Goal: Browse casually

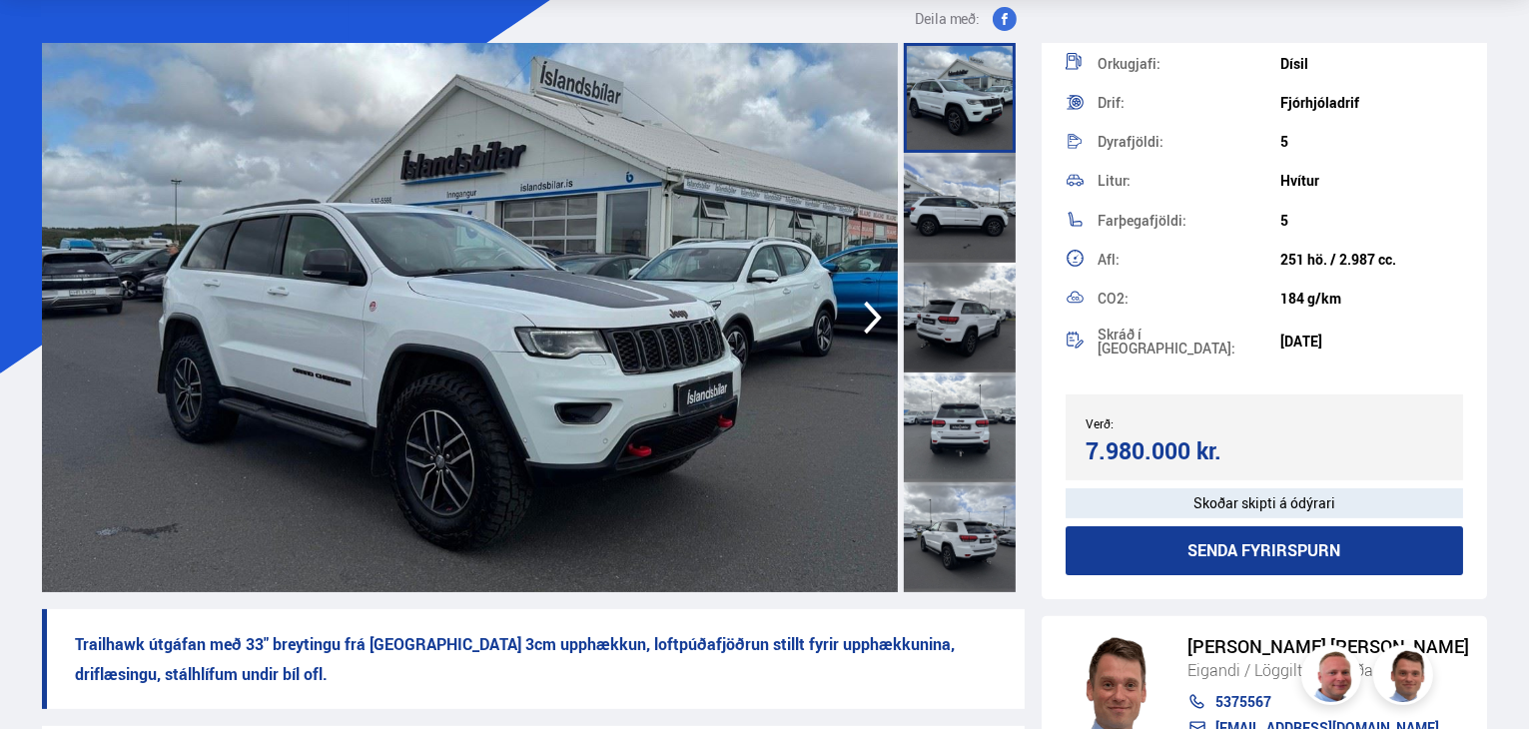
scroll to position [200, 0]
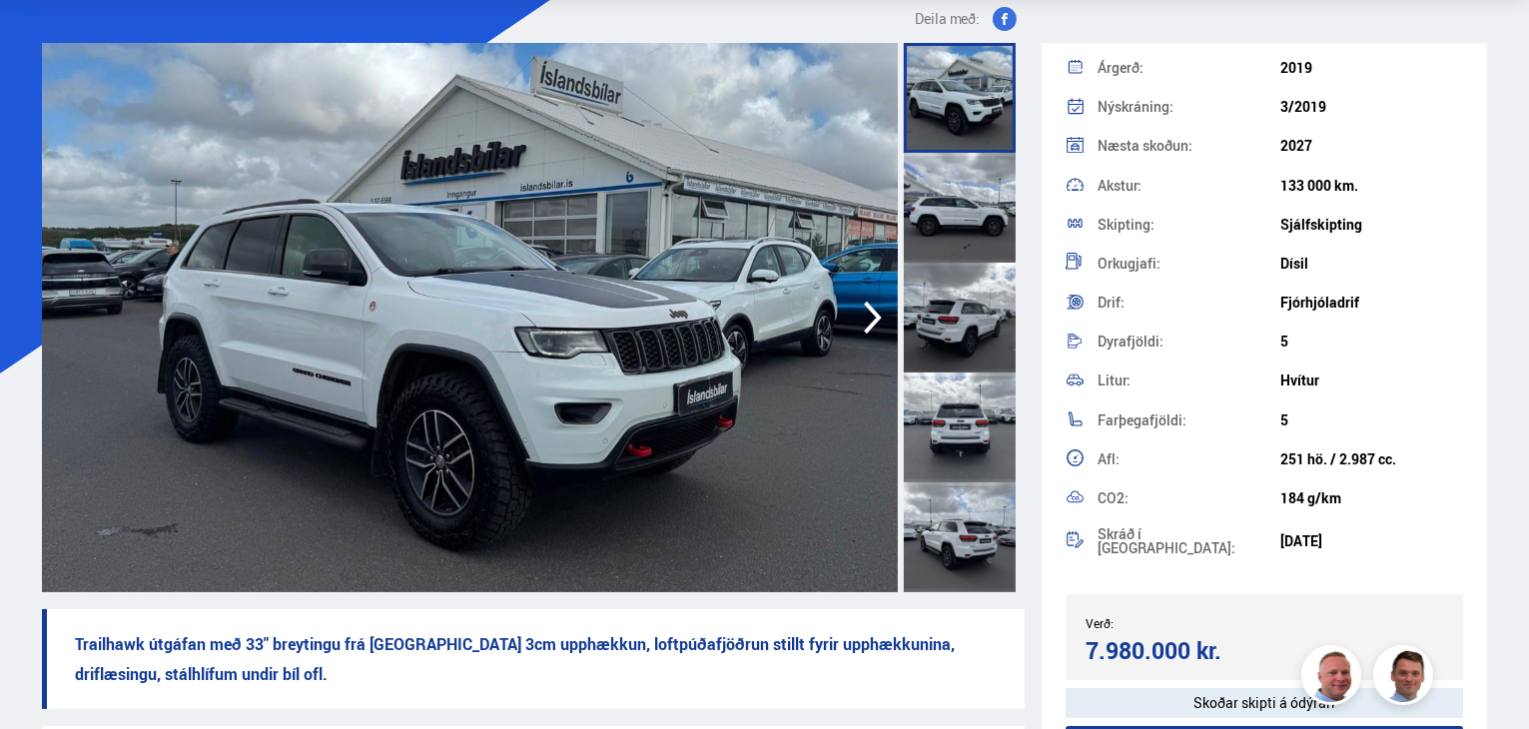
click at [867, 315] on icon "button" at bounding box center [873, 318] width 40 height 48
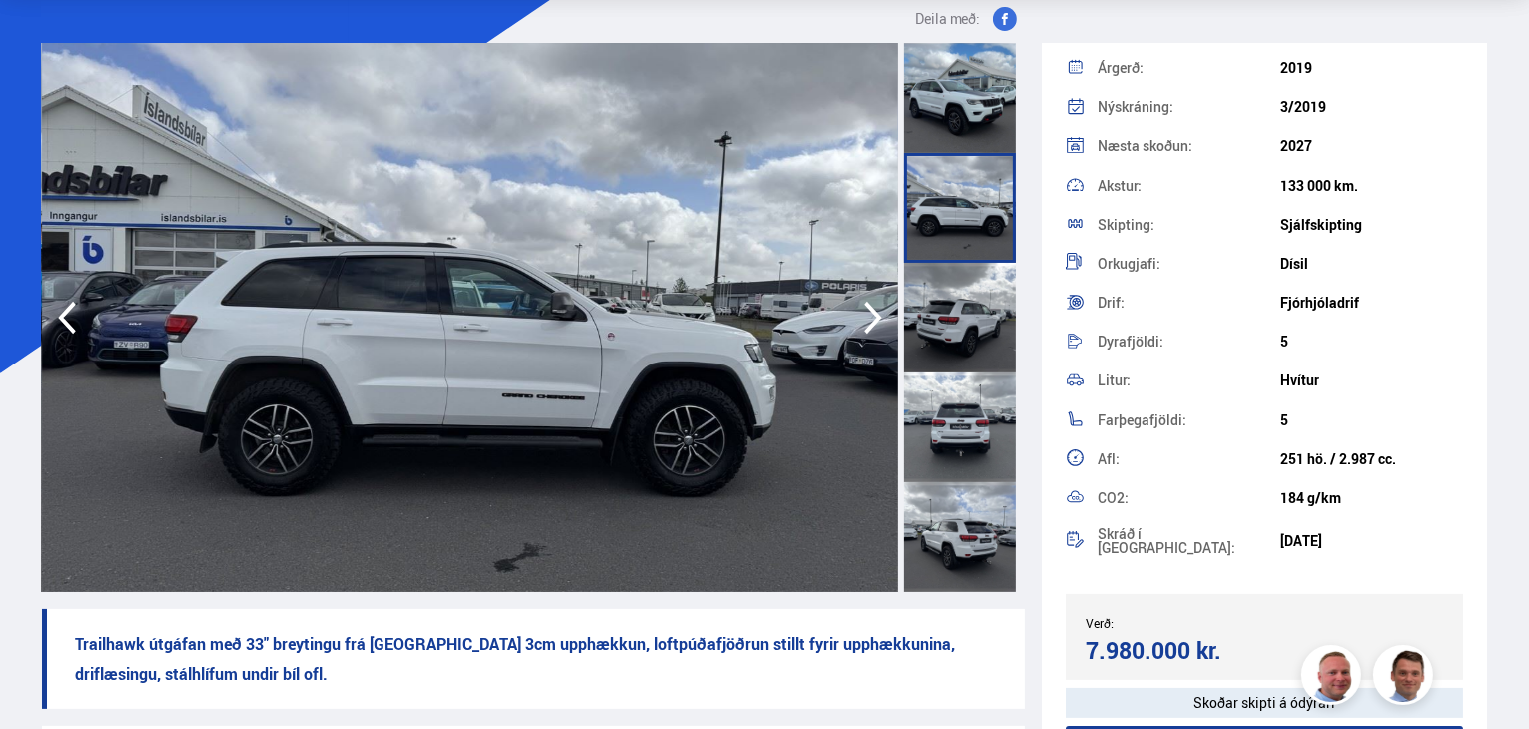
click at [868, 313] on icon "button" at bounding box center [873, 318] width 40 height 48
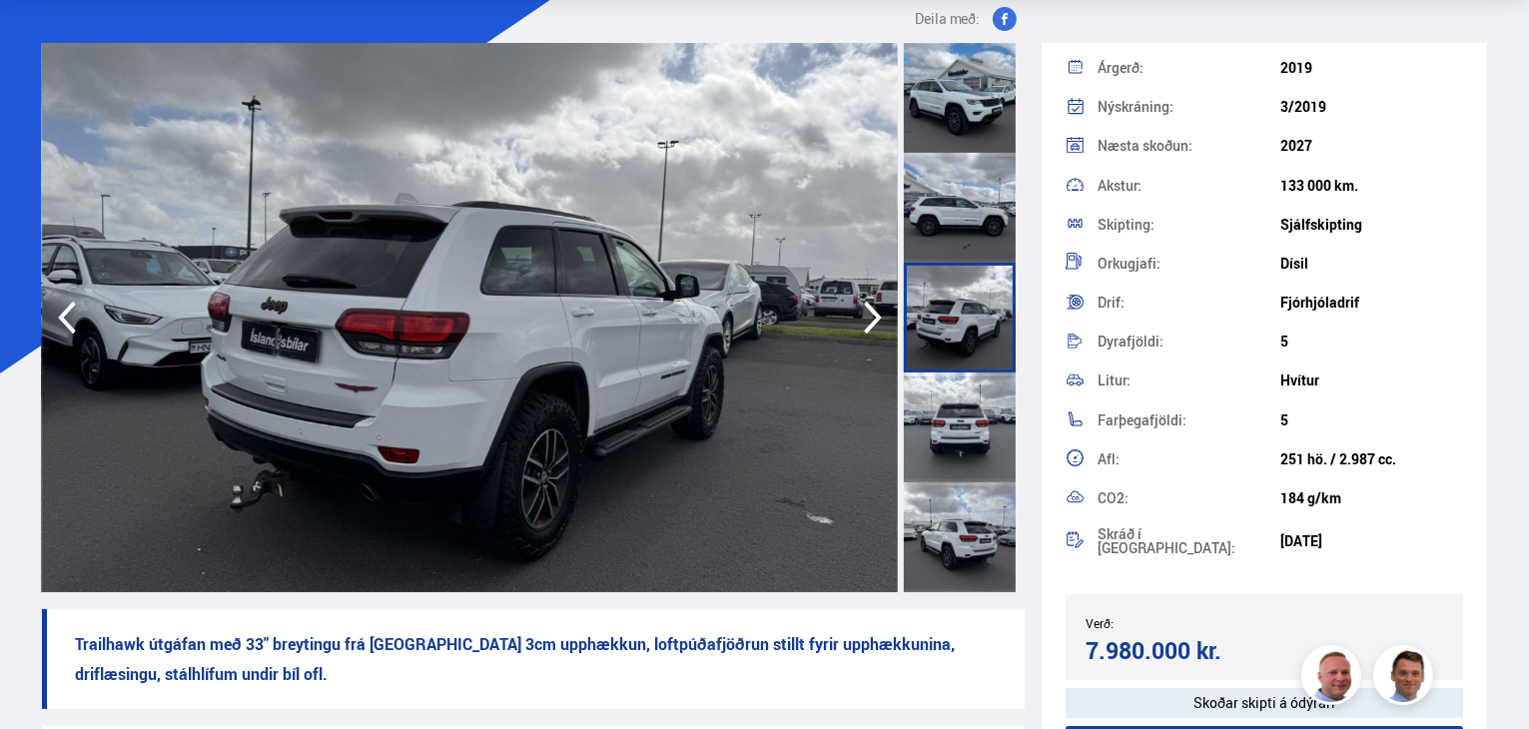
click at [868, 313] on icon "button" at bounding box center [873, 318] width 40 height 48
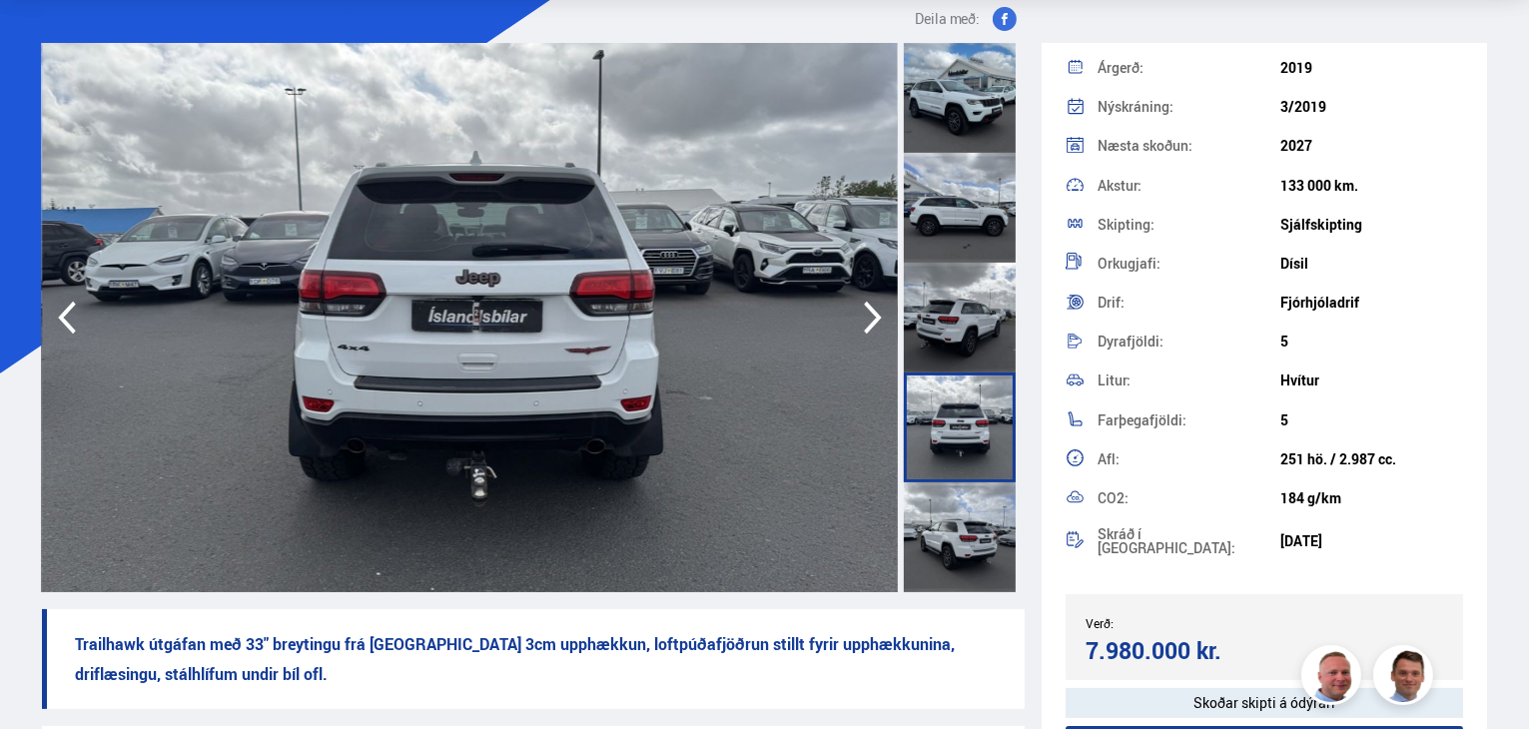
click at [871, 310] on icon "button" at bounding box center [873, 318] width 18 height 33
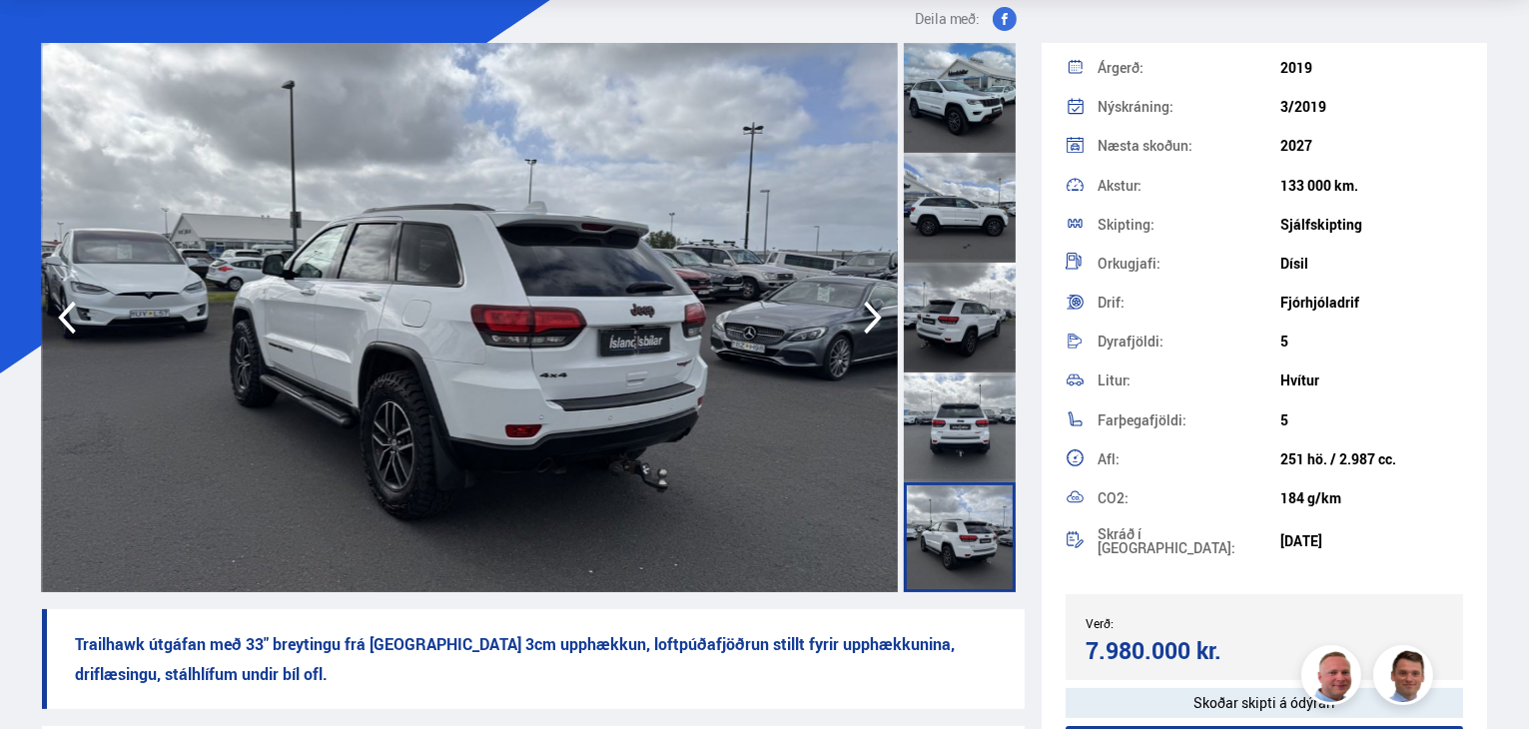
click at [869, 311] on icon "button" at bounding box center [873, 318] width 40 height 48
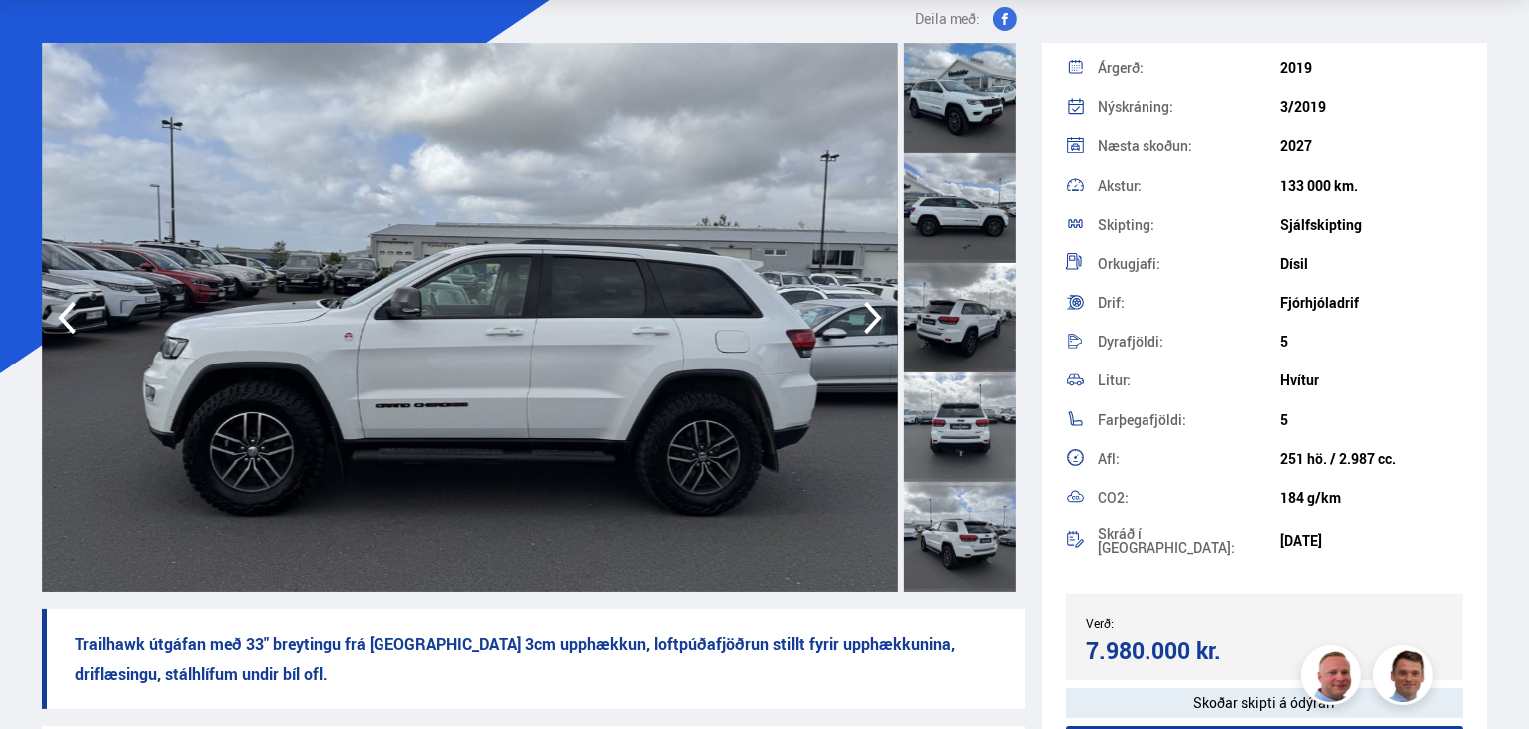
click at [869, 311] on icon "button" at bounding box center [873, 318] width 40 height 48
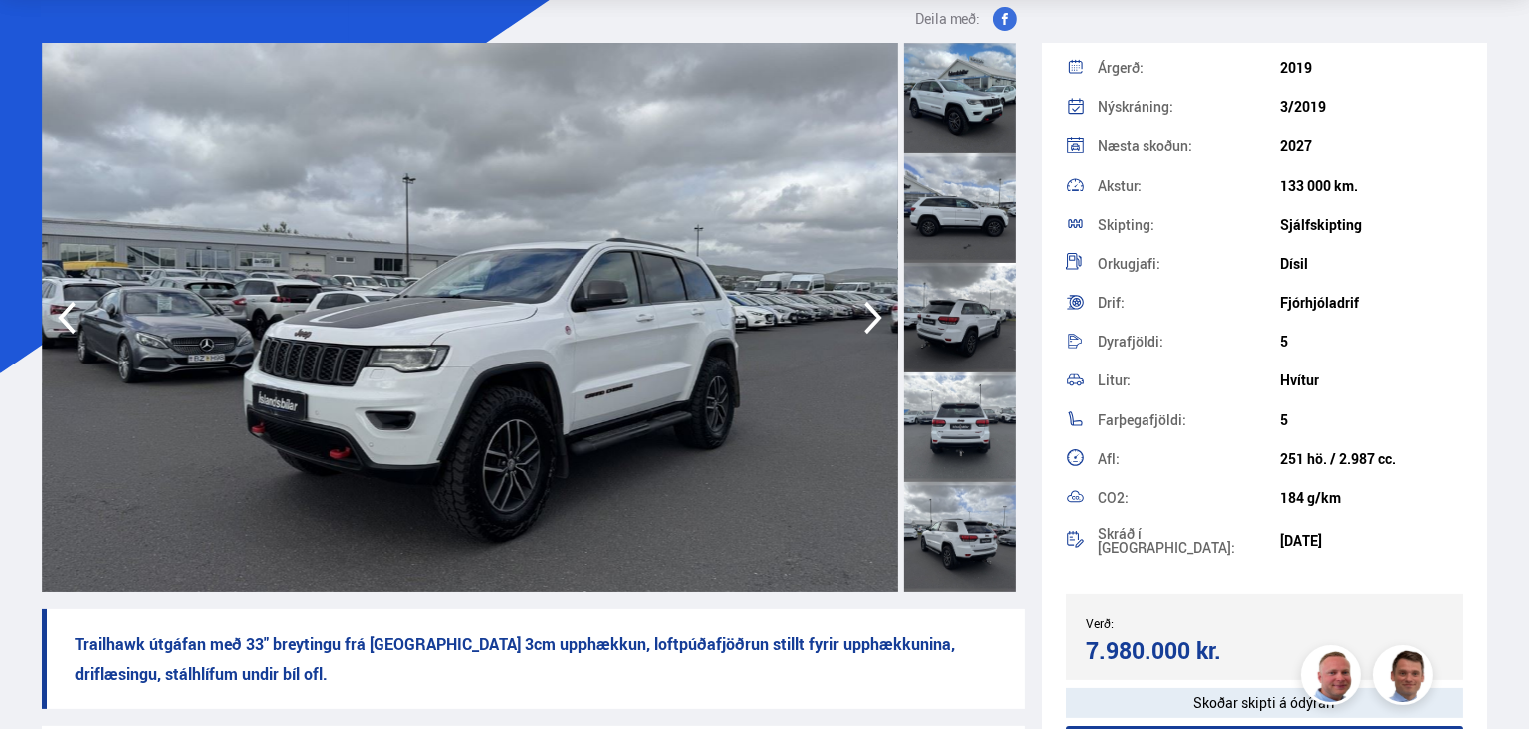
click at [869, 311] on icon "button" at bounding box center [873, 318] width 40 height 48
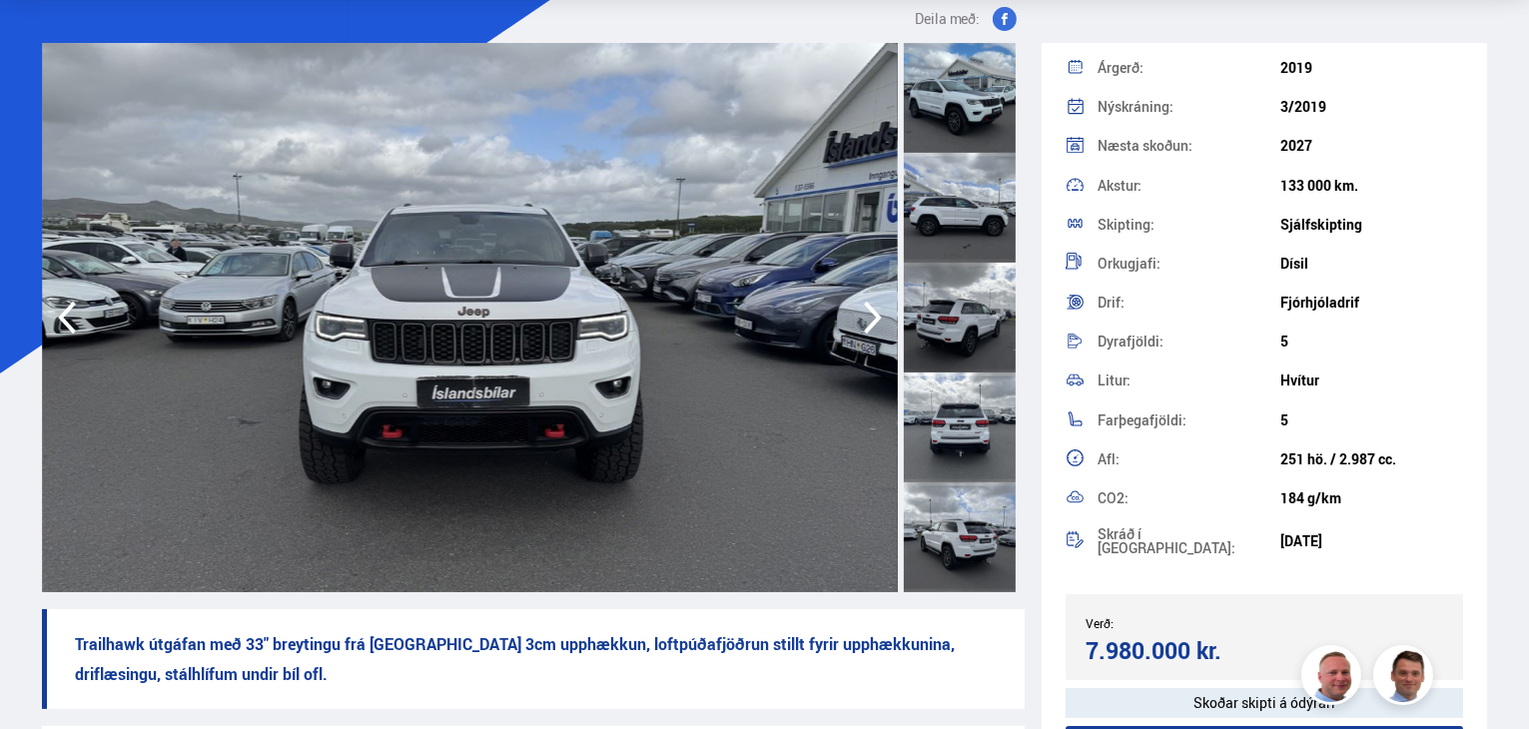
click at [870, 310] on icon "button" at bounding box center [873, 318] width 18 height 33
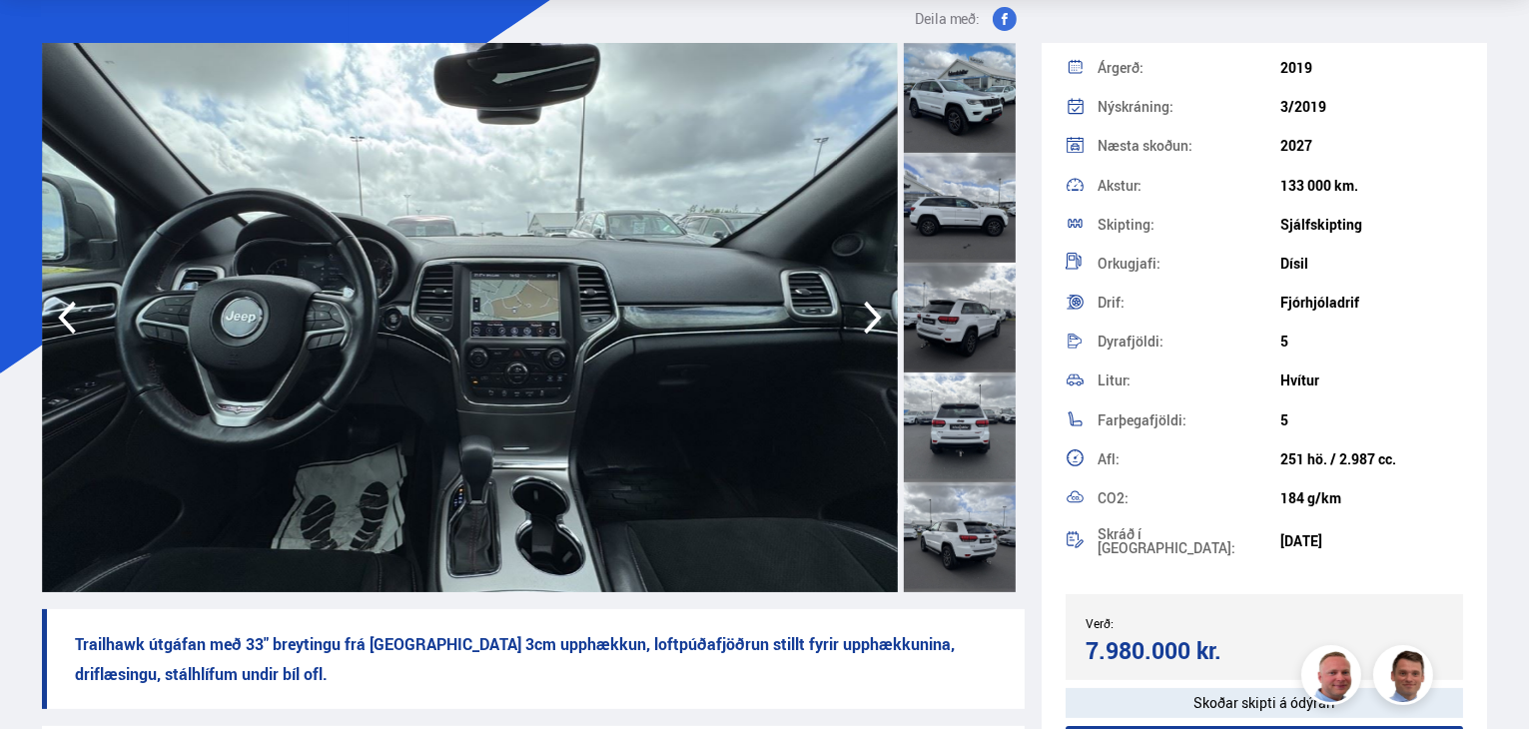
click at [870, 313] on icon "button" at bounding box center [873, 318] width 40 height 48
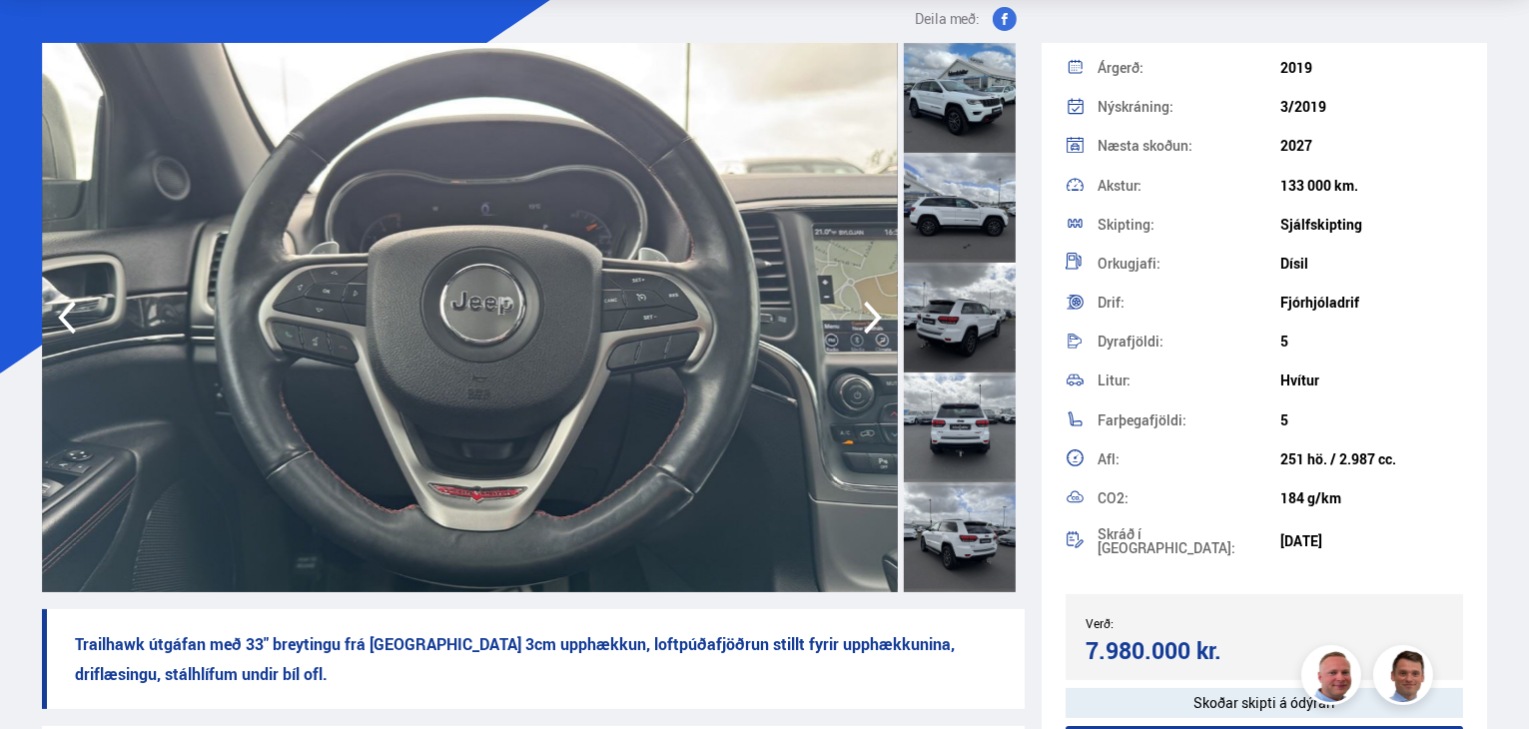
click at [870, 313] on icon "button" at bounding box center [873, 318] width 40 height 48
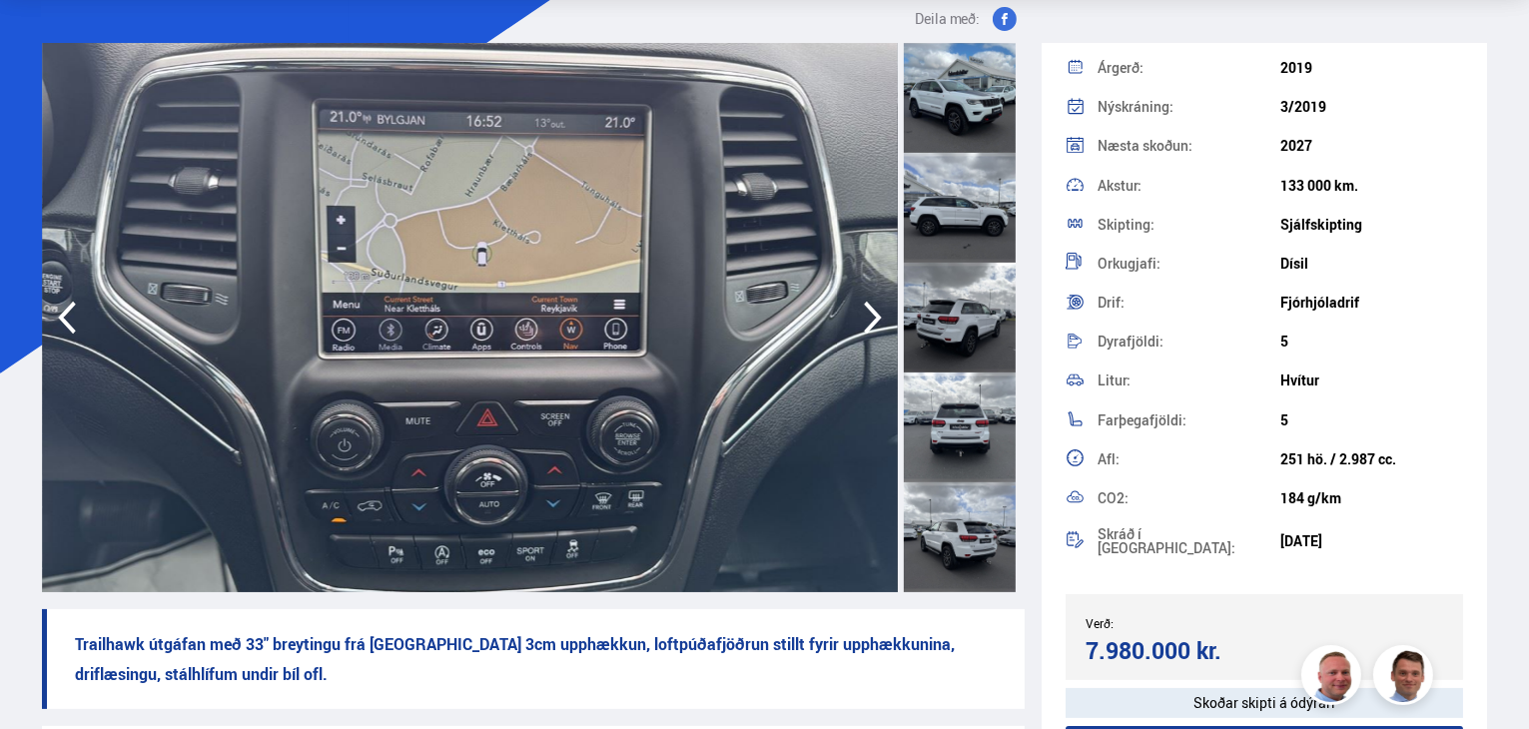
click at [870, 309] on icon "button" at bounding box center [873, 318] width 18 height 33
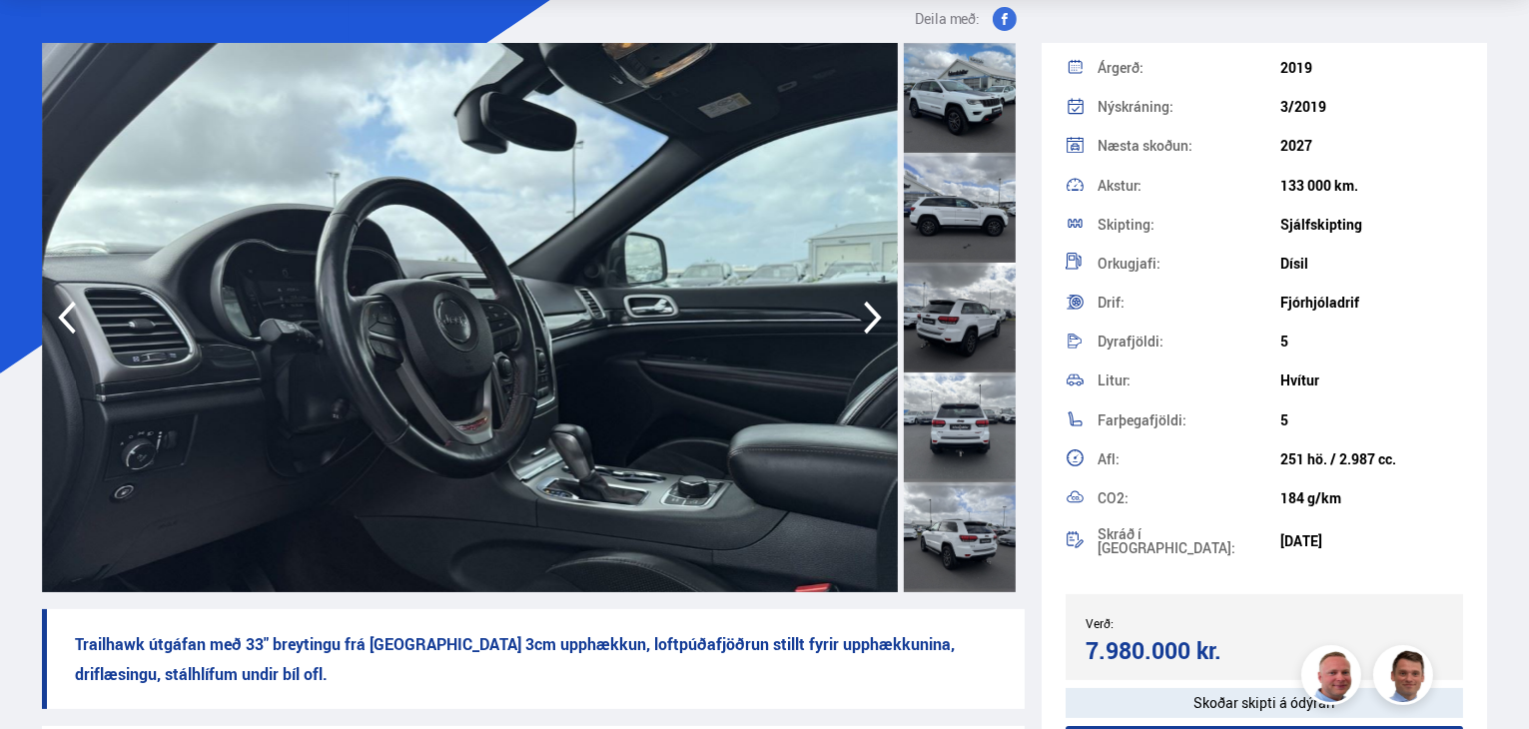
click at [870, 309] on icon "button" at bounding box center [873, 318] width 18 height 33
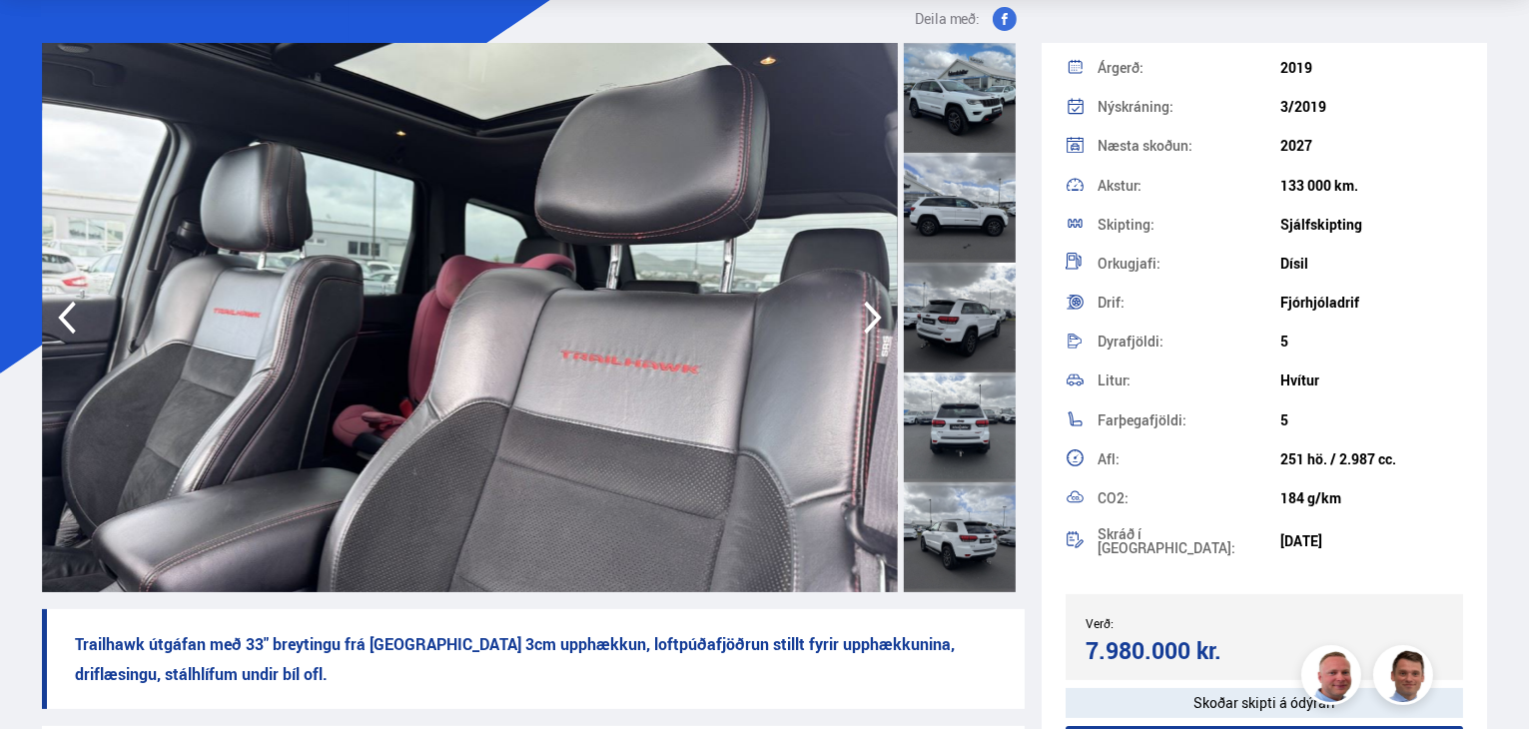
click at [872, 309] on icon "button" at bounding box center [873, 318] width 18 height 33
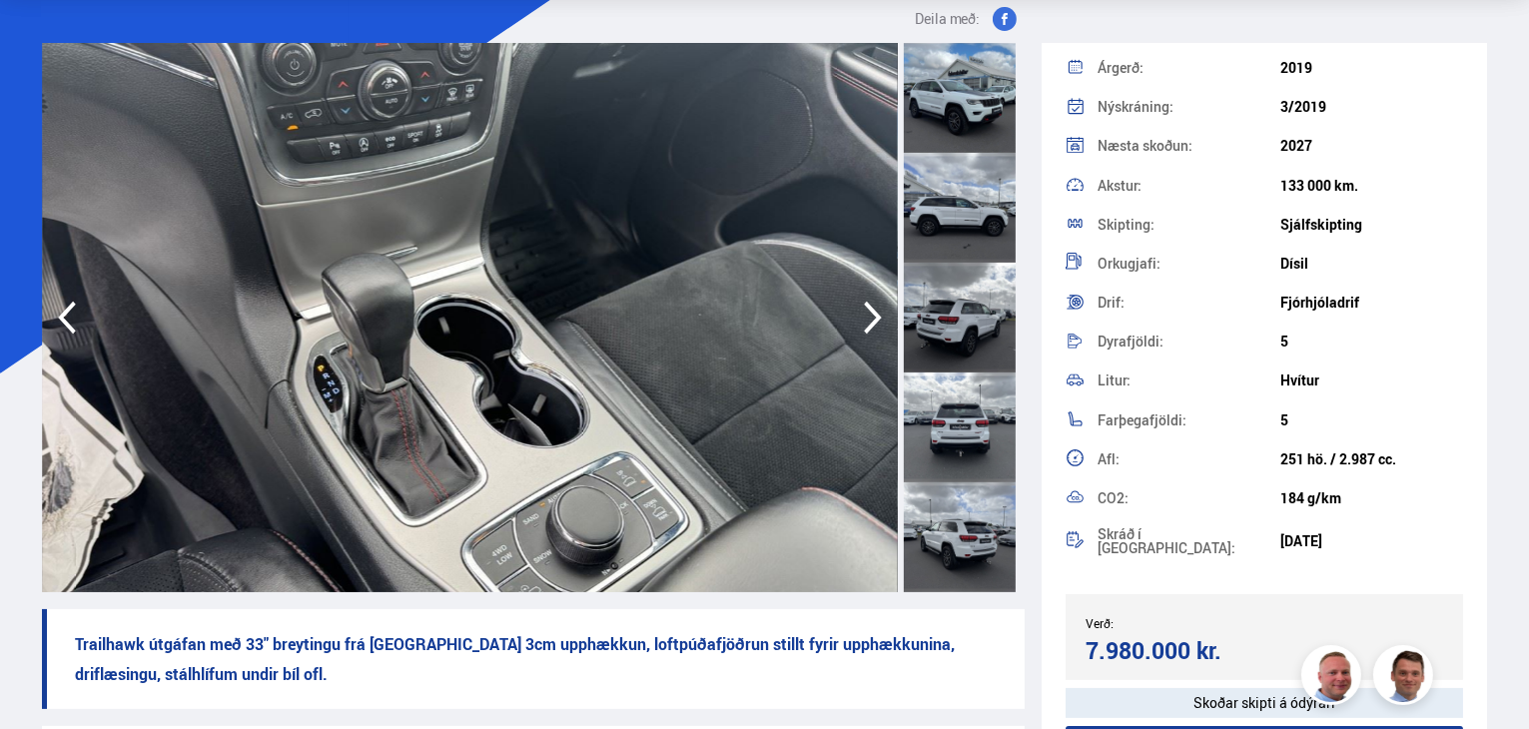
click at [872, 311] on icon "button" at bounding box center [873, 318] width 18 height 33
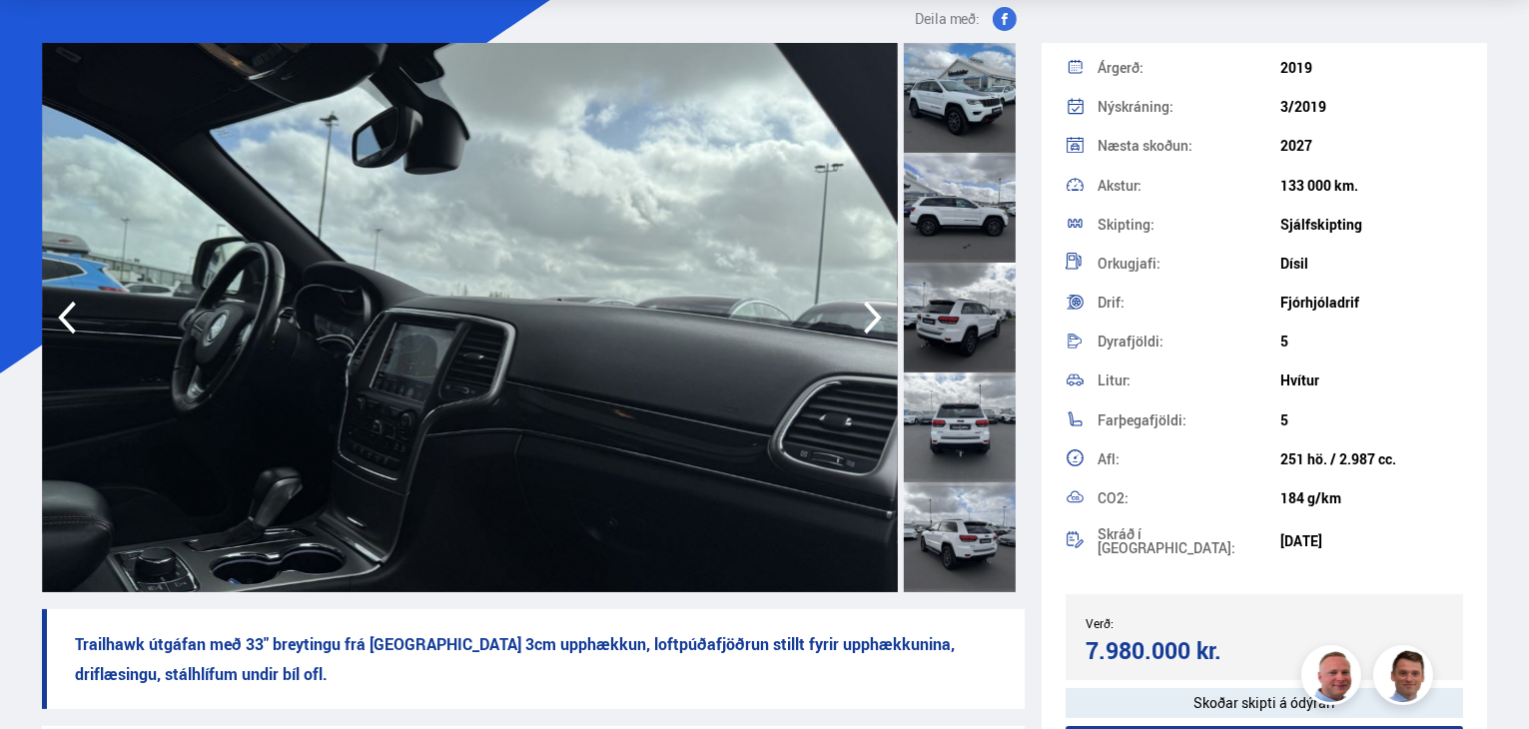
click at [872, 311] on icon "button" at bounding box center [873, 318] width 18 height 33
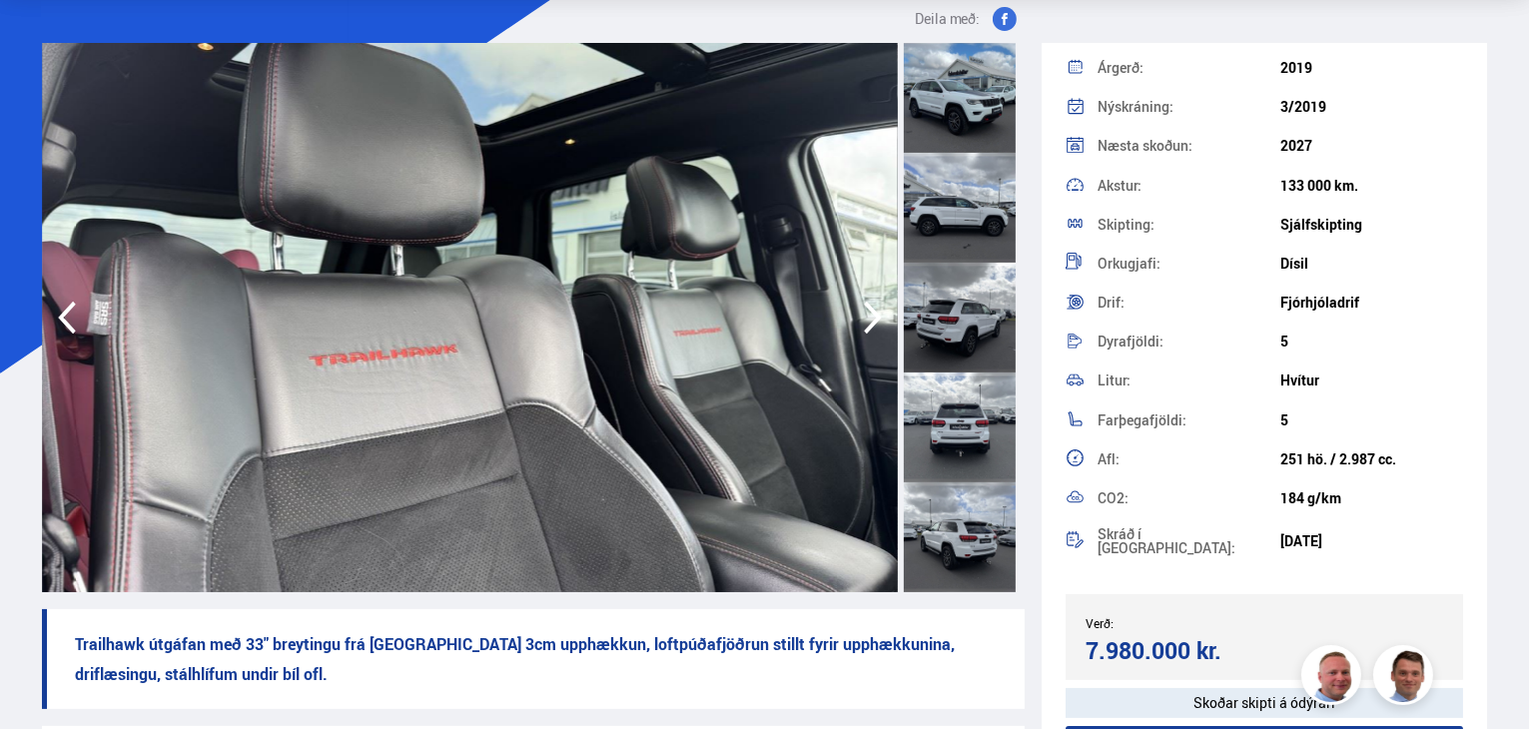
click at [872, 311] on icon "button" at bounding box center [873, 318] width 18 height 33
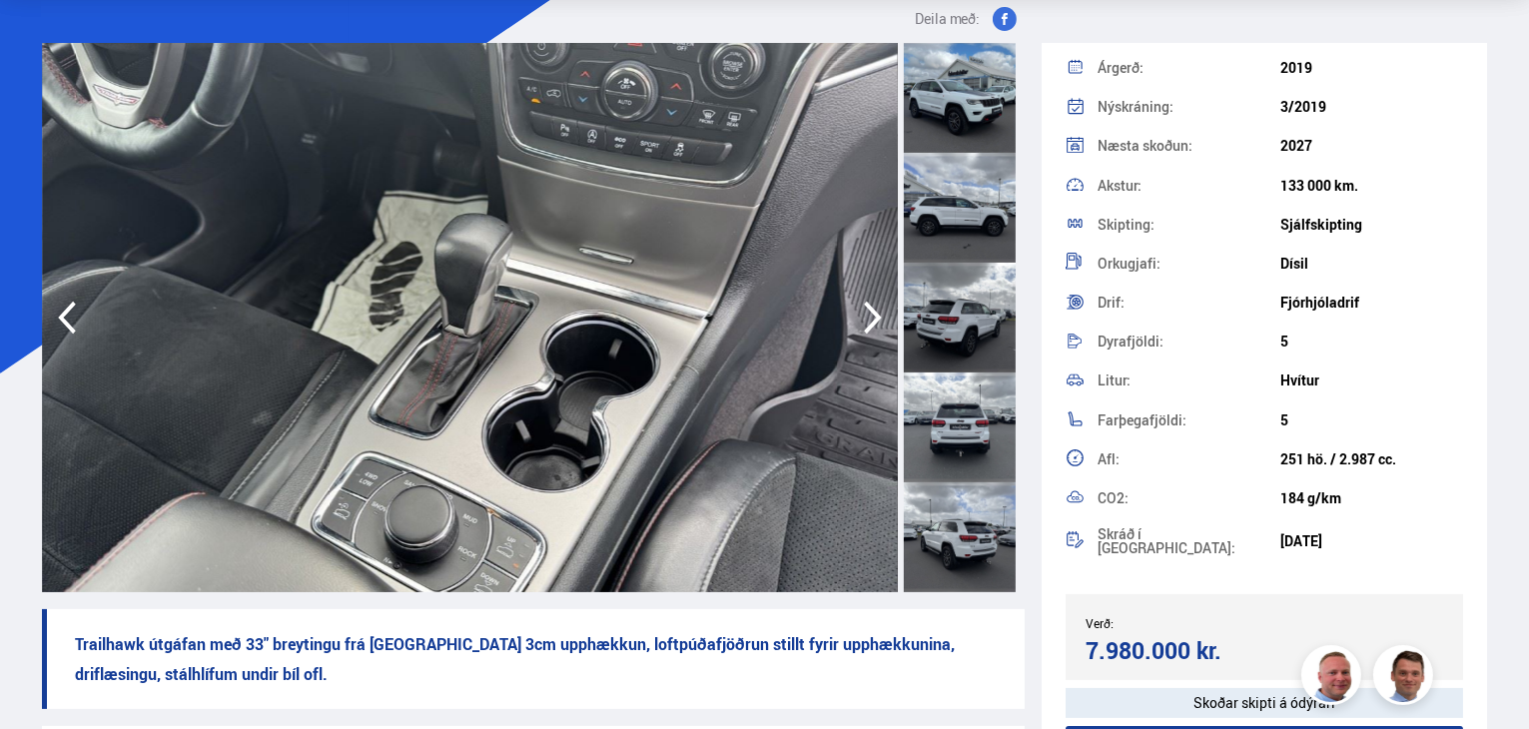
click at [873, 311] on icon "button" at bounding box center [873, 318] width 18 height 33
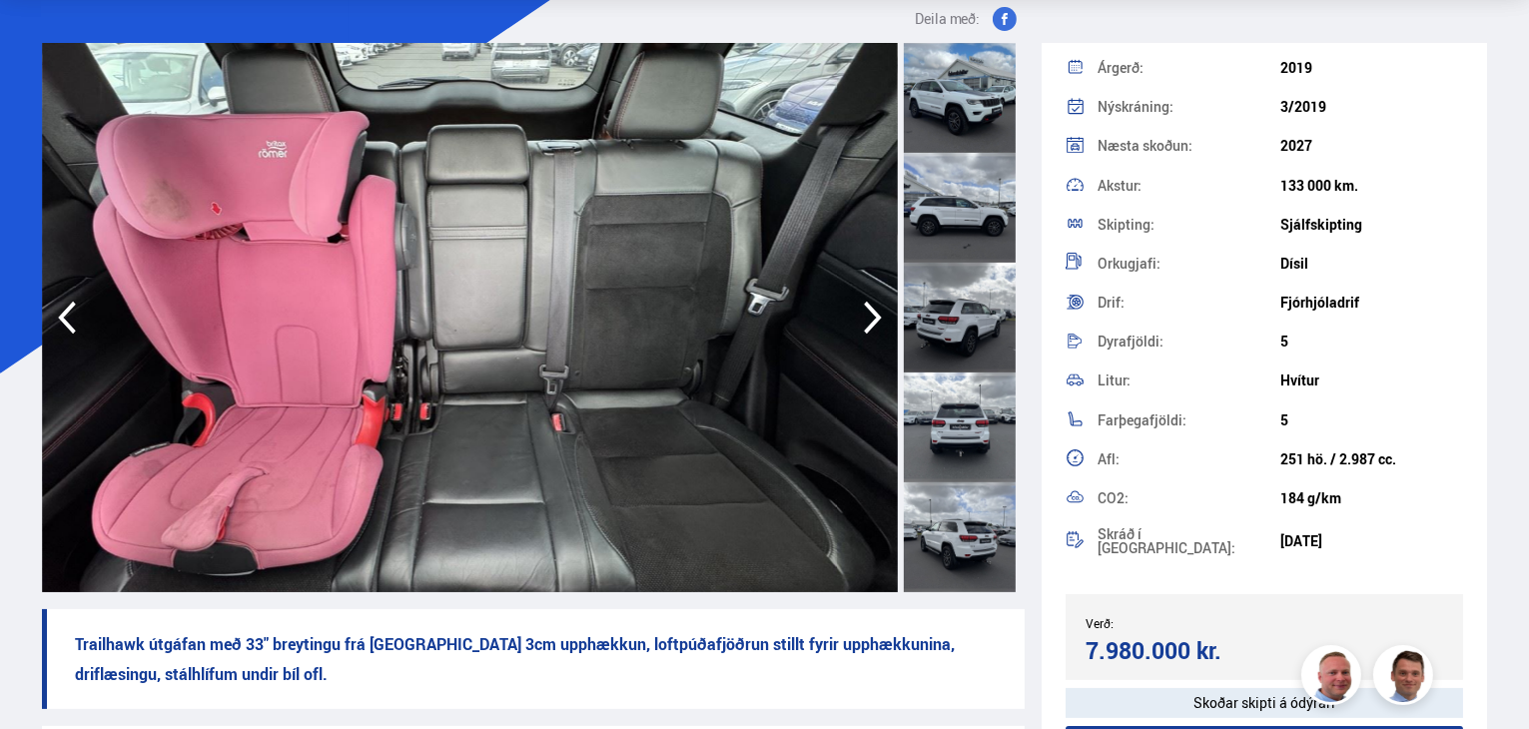
click at [875, 311] on icon "button" at bounding box center [873, 318] width 18 height 33
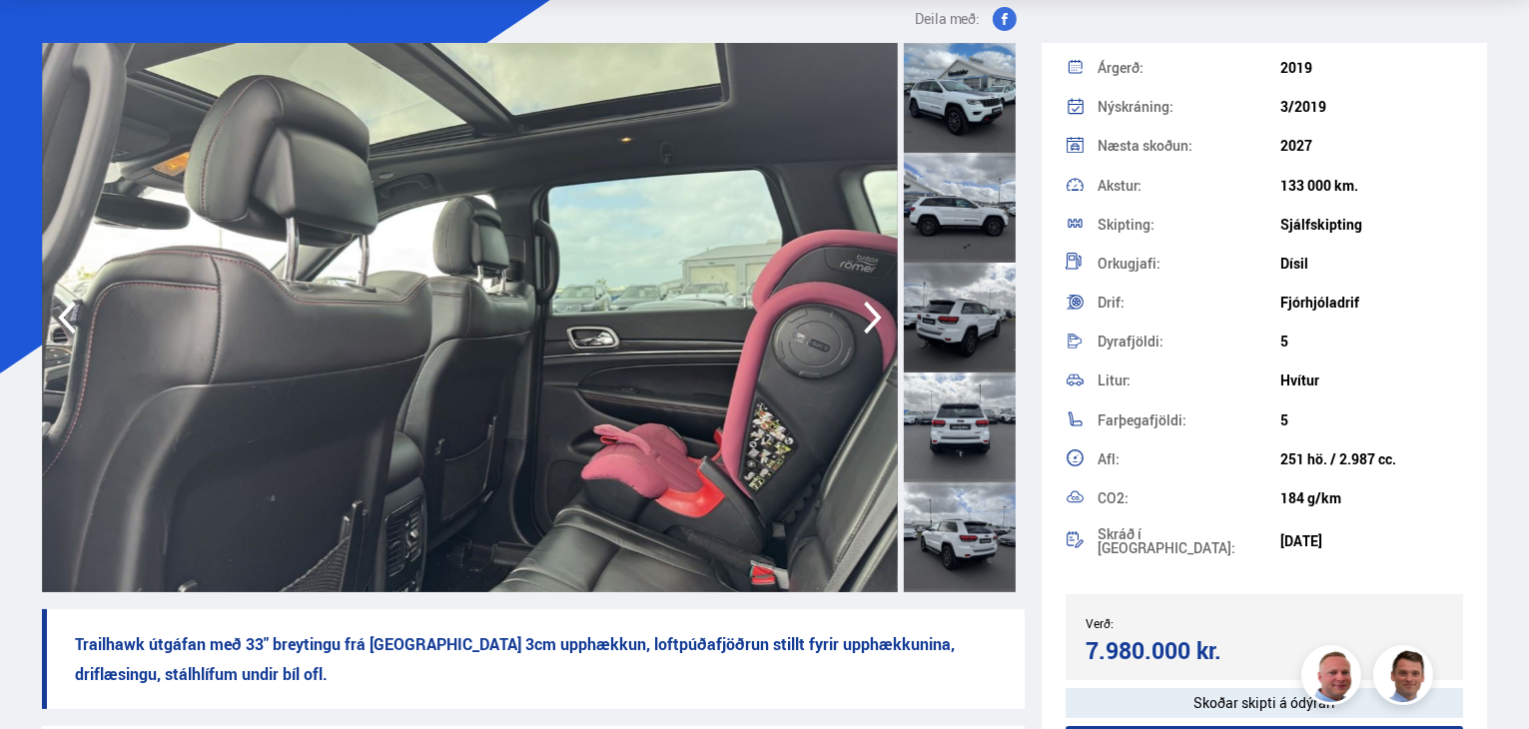
click at [875, 311] on icon "button" at bounding box center [873, 318] width 18 height 33
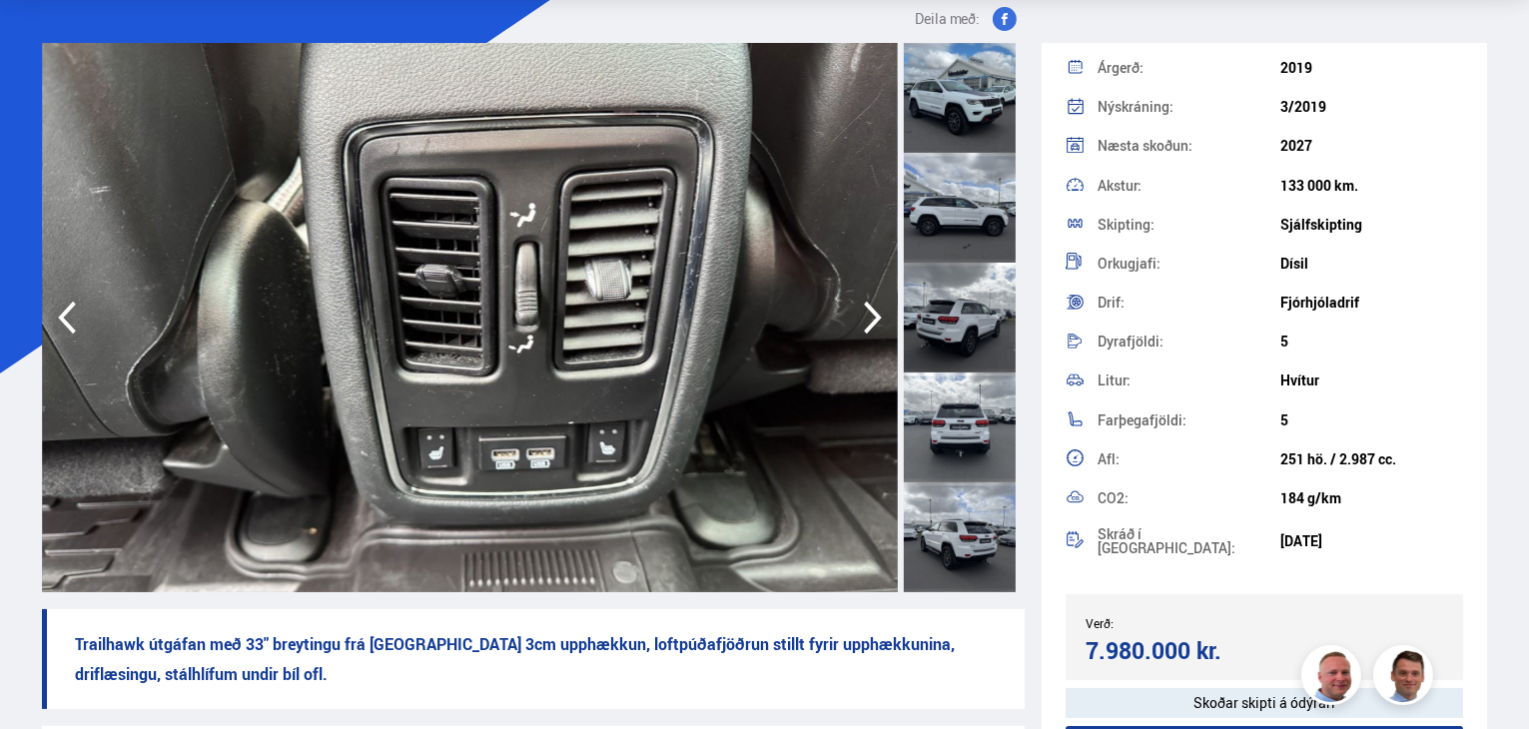
click at [879, 317] on icon "button" at bounding box center [873, 318] width 18 height 33
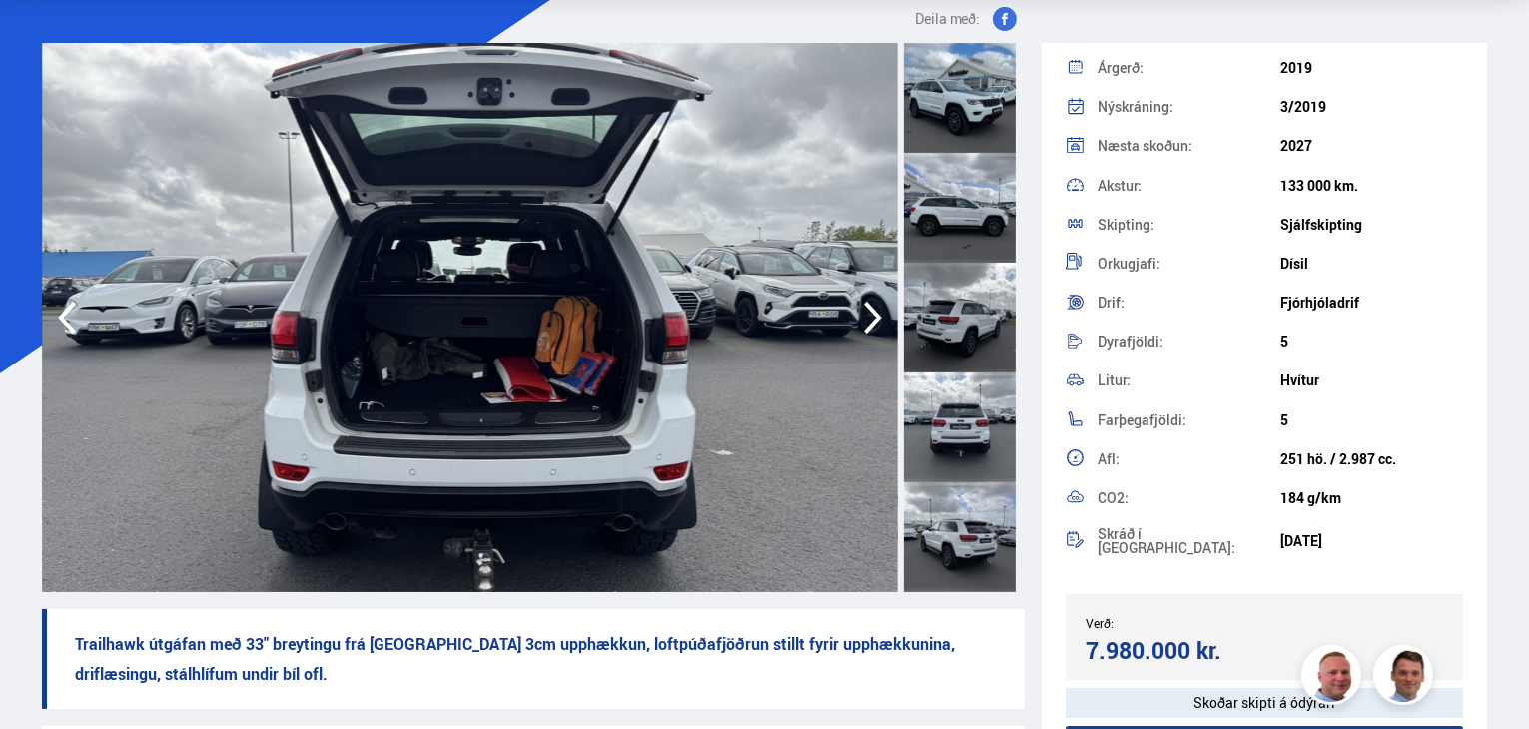
click at [879, 314] on icon "button" at bounding box center [873, 318] width 40 height 48
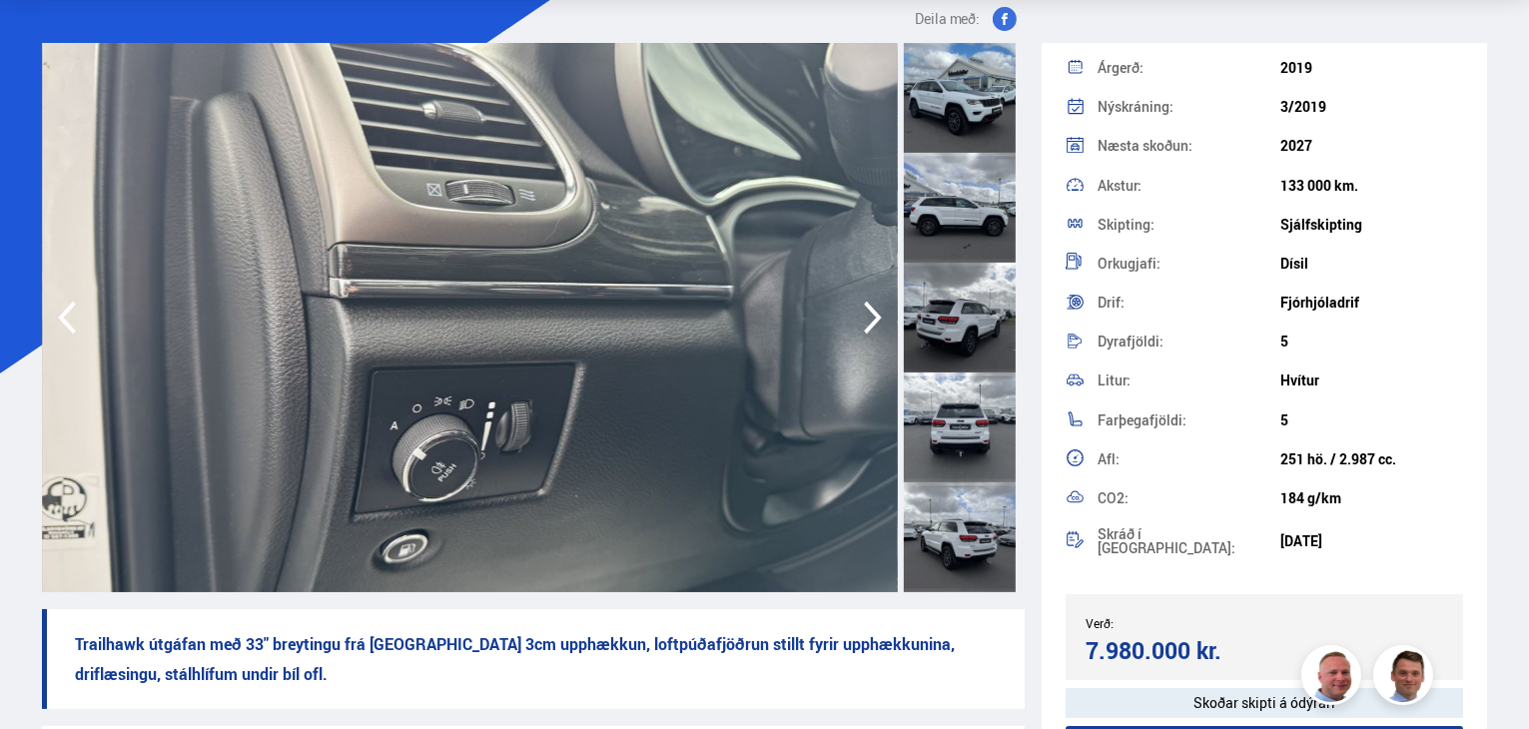
click at [880, 314] on icon "button" at bounding box center [873, 318] width 40 height 48
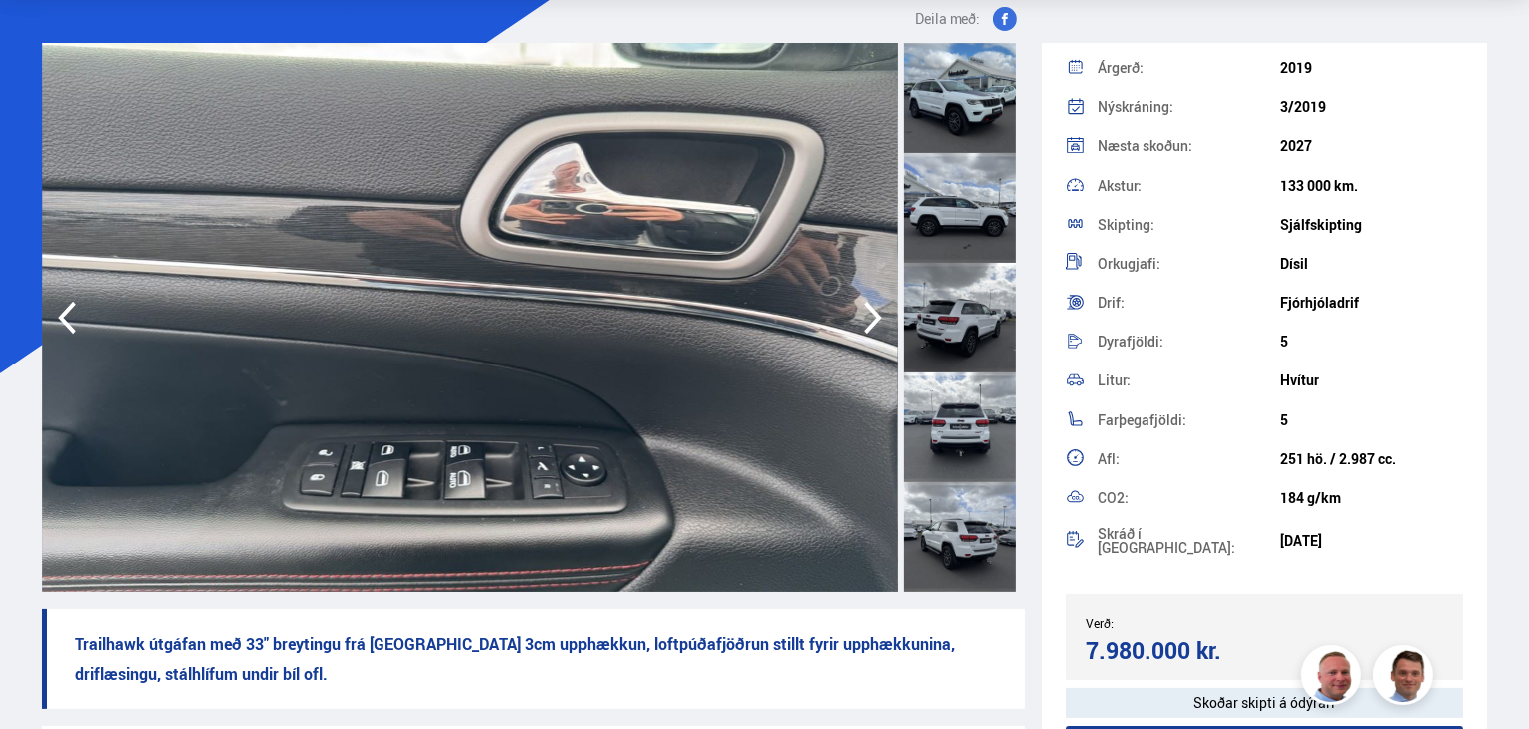
click at [880, 313] on icon "button" at bounding box center [873, 318] width 40 height 48
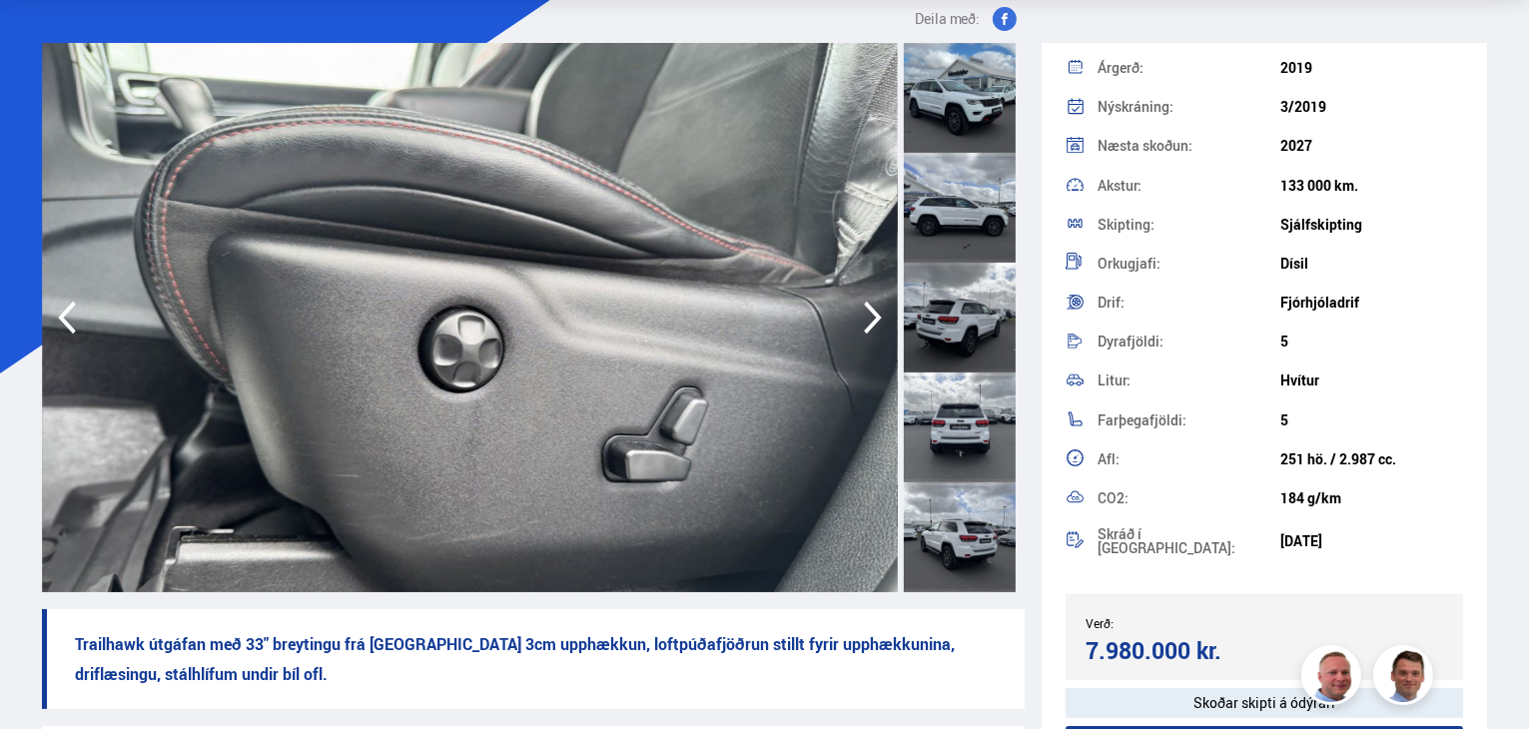
click at [881, 313] on icon "button" at bounding box center [873, 318] width 40 height 48
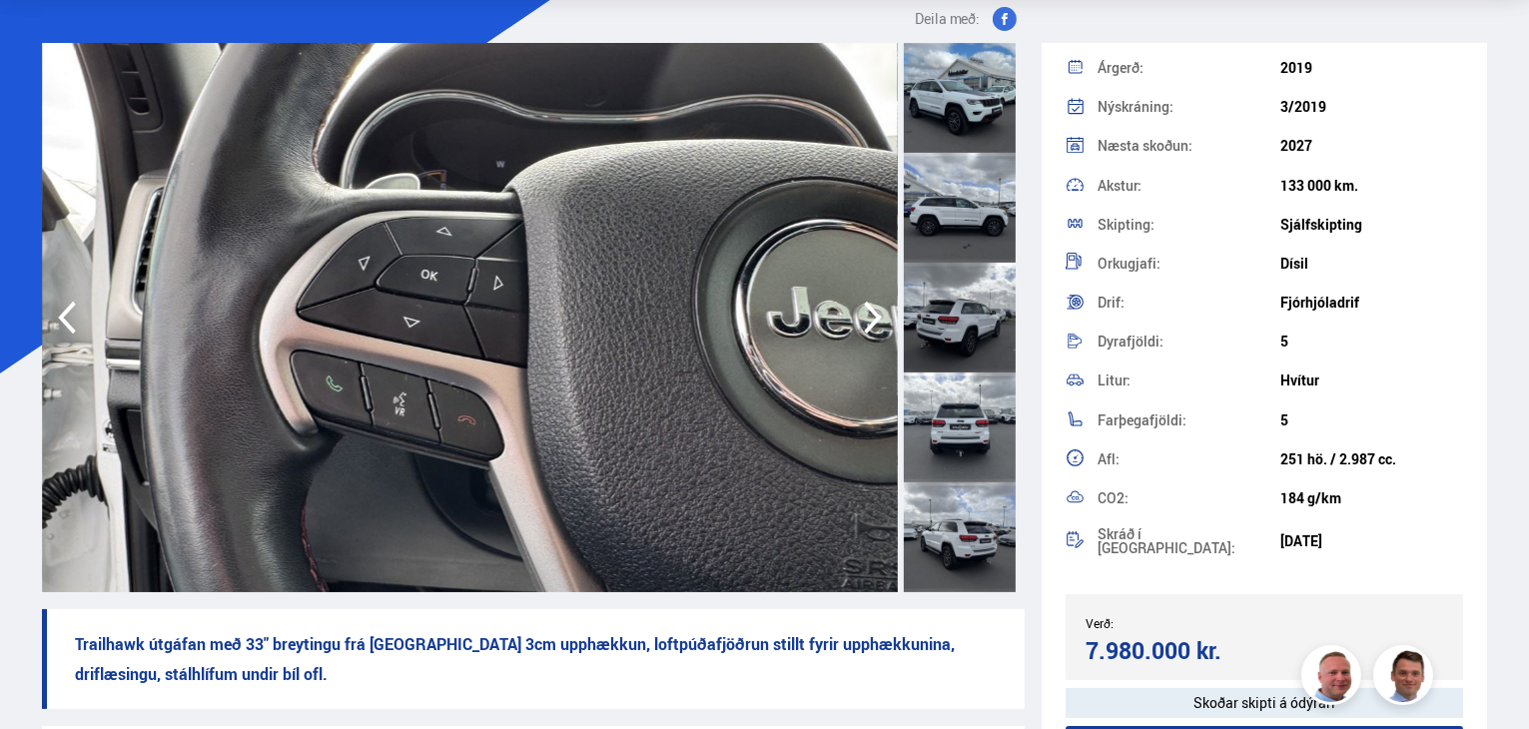
click at [883, 310] on icon "button" at bounding box center [873, 318] width 40 height 48
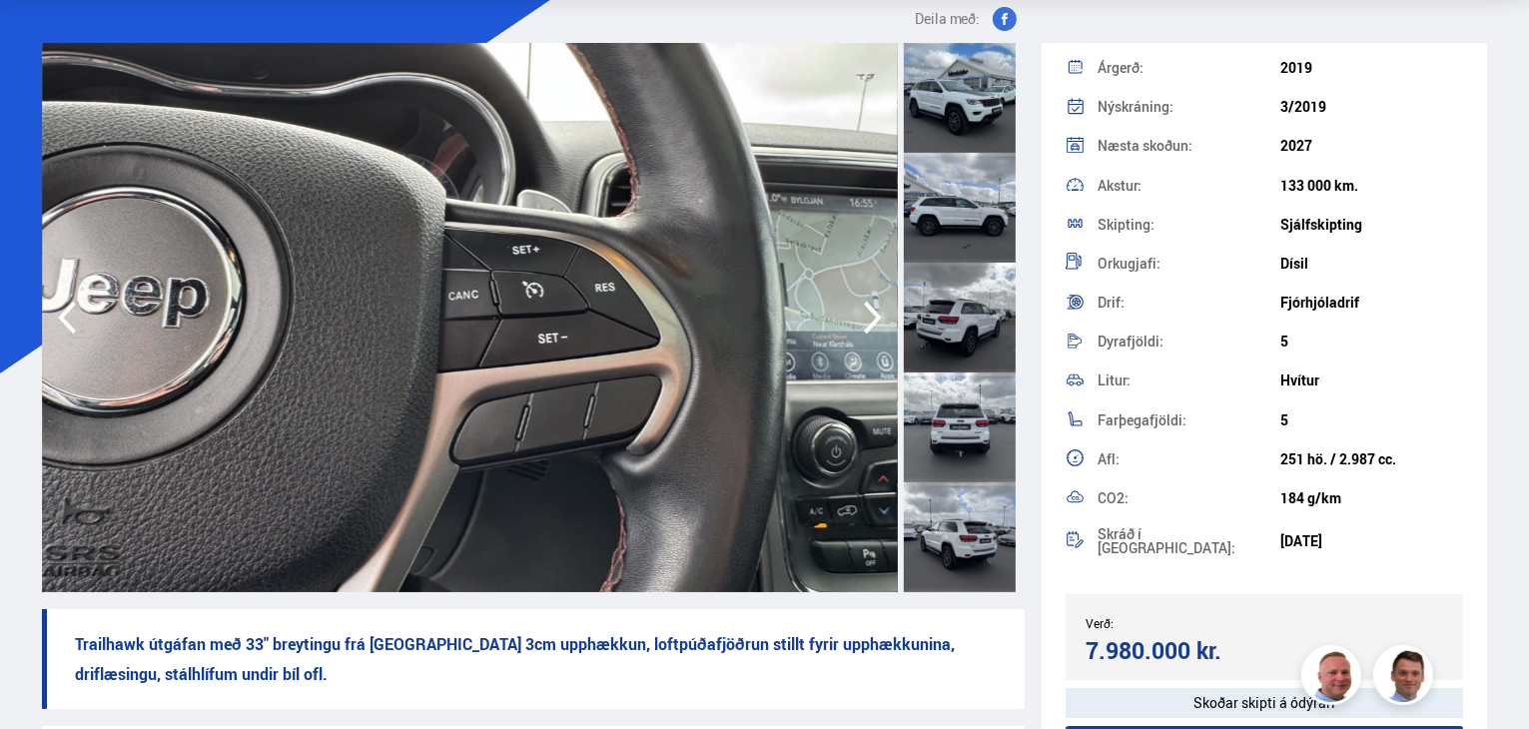
click at [883, 310] on icon "button" at bounding box center [873, 318] width 40 height 48
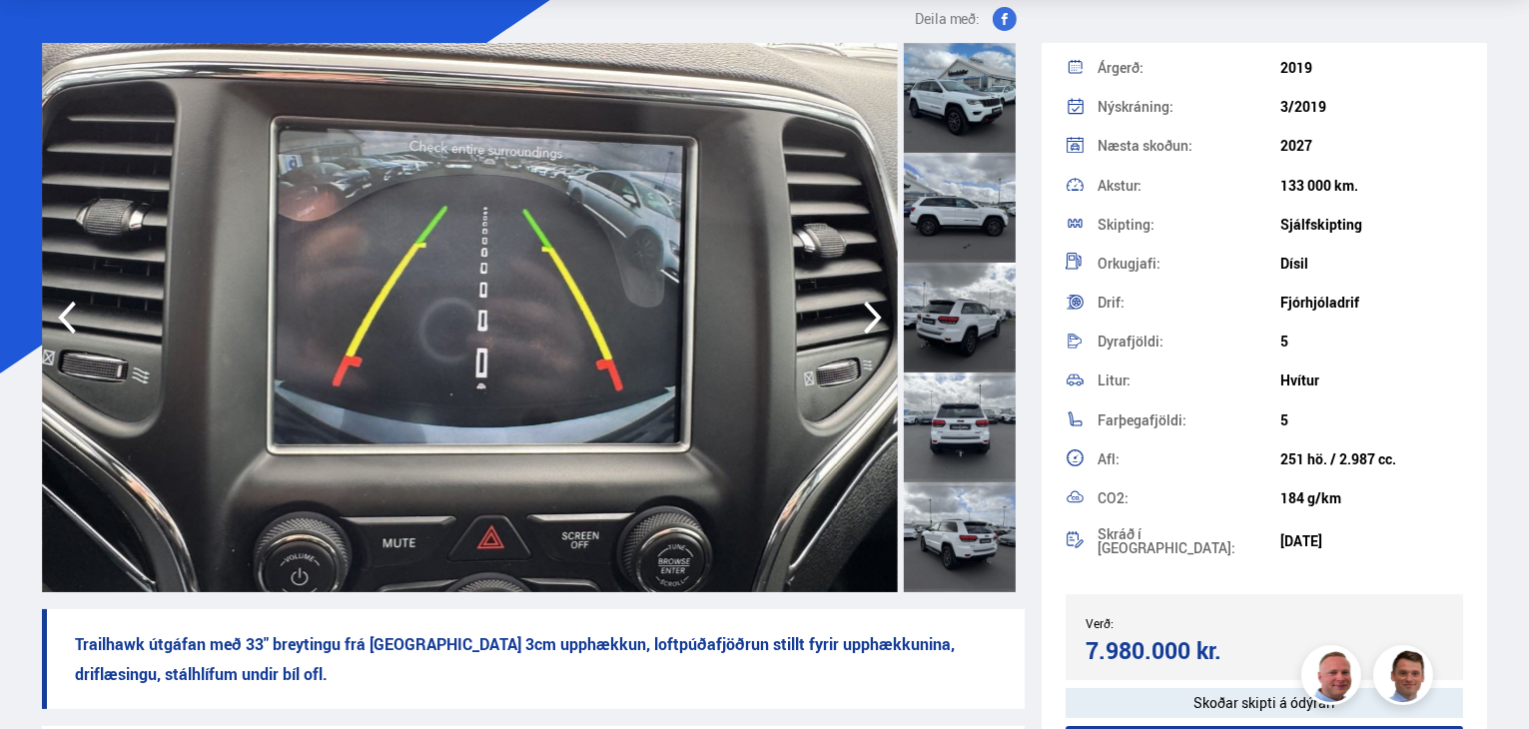
click at [883, 310] on icon "button" at bounding box center [873, 318] width 40 height 48
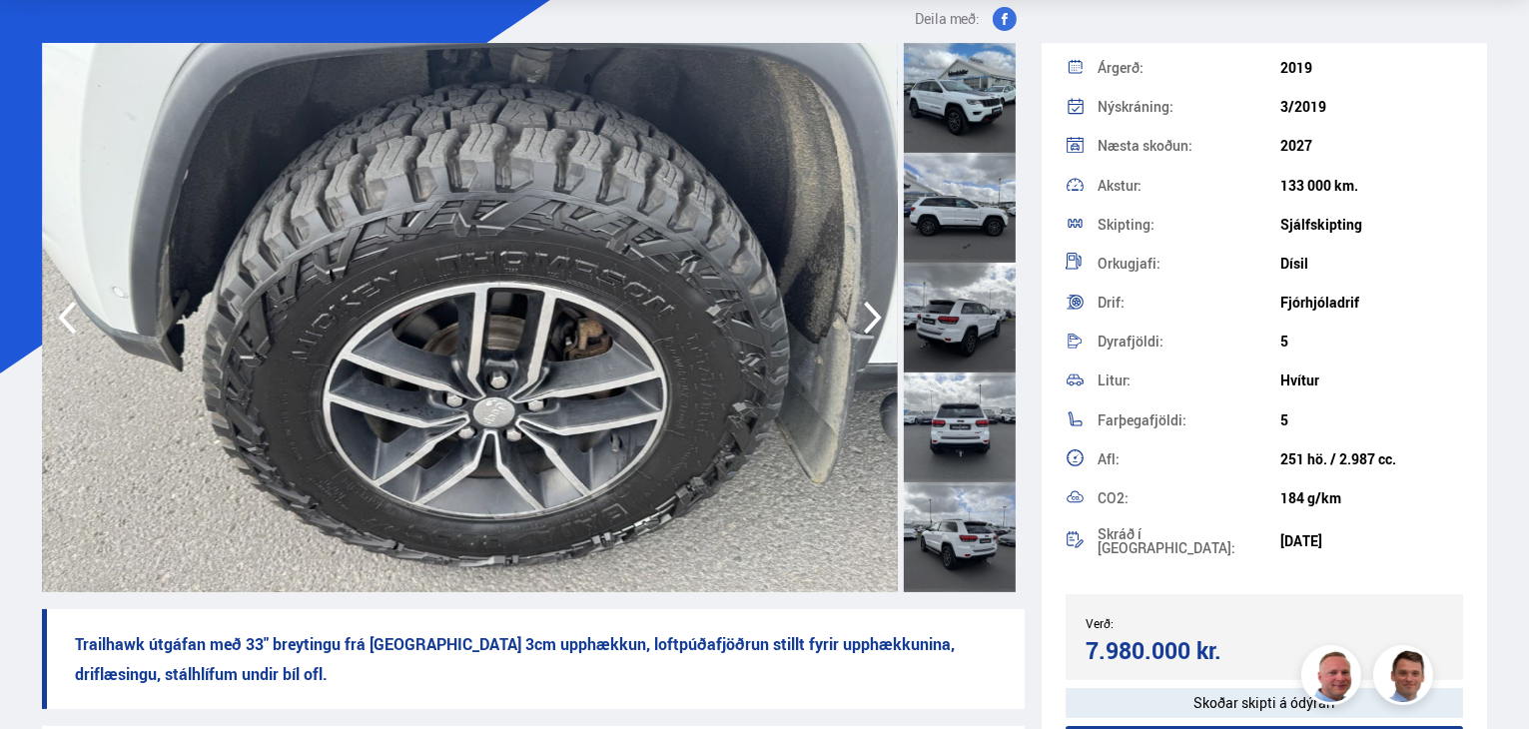
click at [883, 312] on icon "button" at bounding box center [873, 318] width 40 height 48
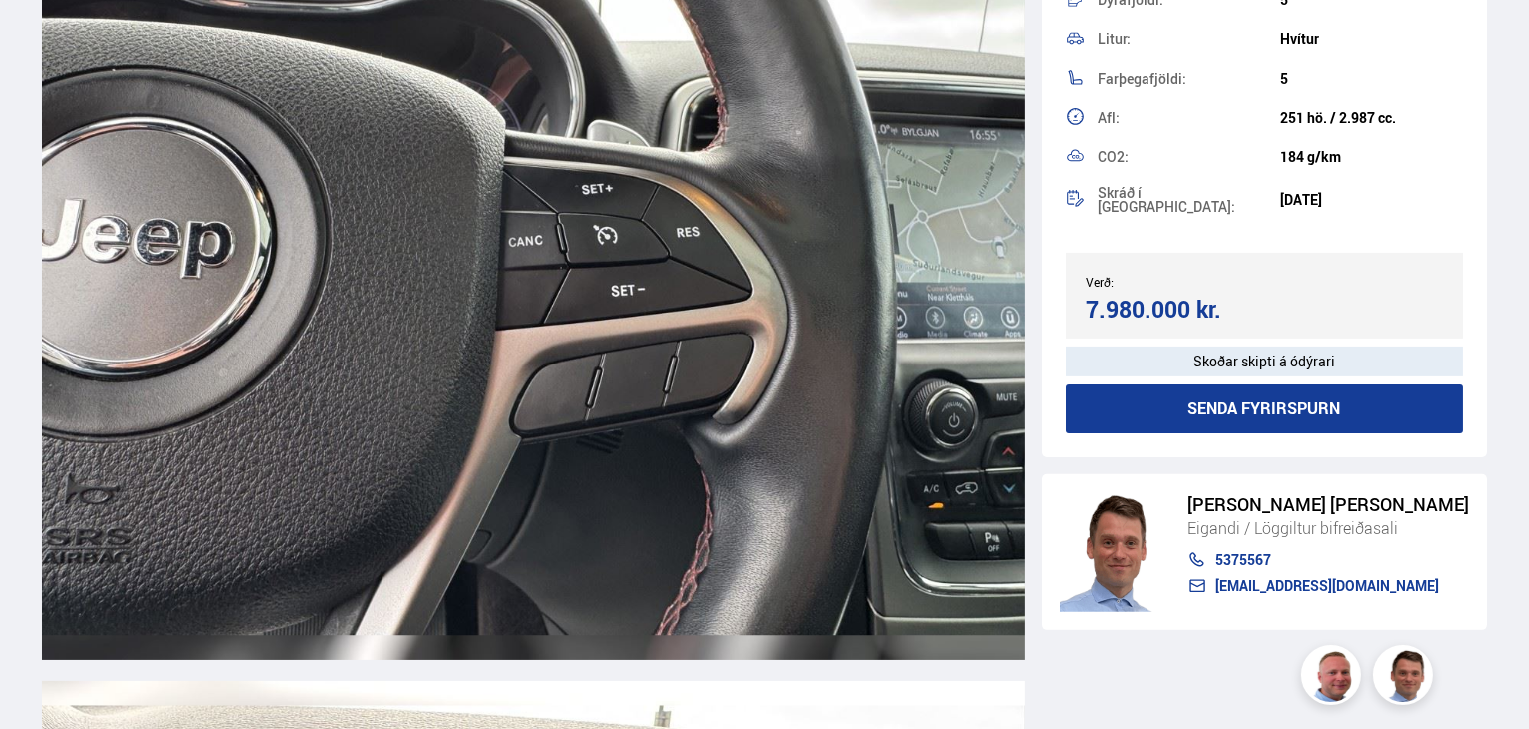
scroll to position [23076, 0]
